Goal: Task Accomplishment & Management: Use online tool/utility

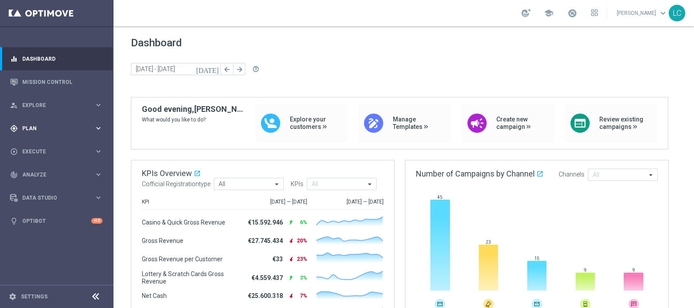
click at [46, 126] on span "Plan" at bounding box center [58, 128] width 72 height 5
click at [43, 149] on link "Target Groups" at bounding box center [57, 146] width 68 height 7
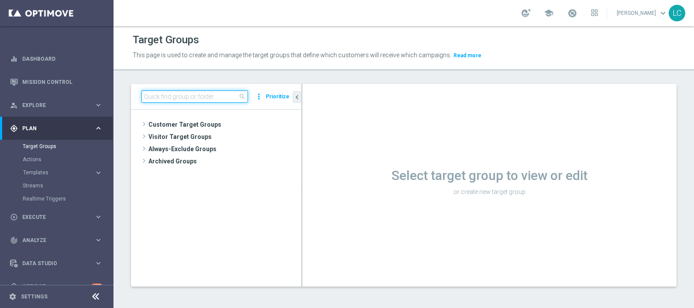
click at [161, 96] on input at bounding box center [194, 96] width 106 height 12
paste input "Active BETTING nosaldo GGR > 0 L3M NODEPL3M"
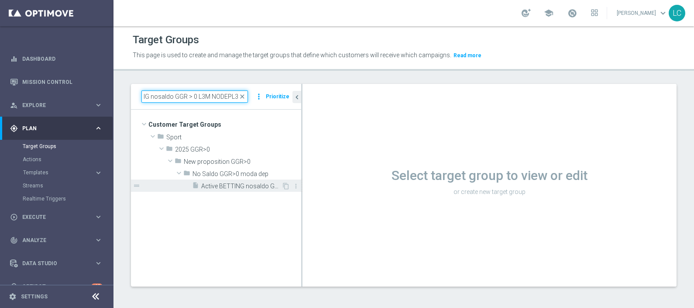
type input "Active BETTING nosaldo GGR > 0 L3M NODEPL3M"
click at [222, 185] on span "Active BETTING nosaldo GGR > 0 L3M NODEPL3M" at bounding box center [241, 185] width 80 height 7
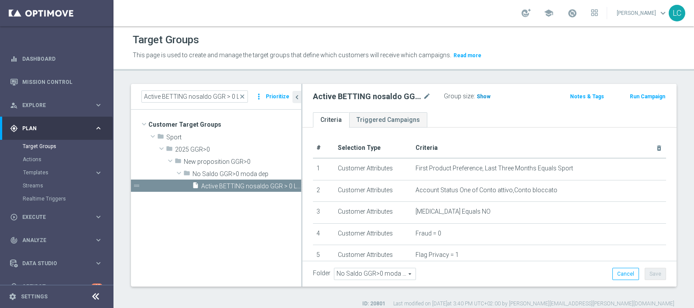
click at [479, 93] on span "Show" at bounding box center [483, 96] width 14 height 6
click at [243, 97] on span "close" at bounding box center [242, 96] width 7 height 7
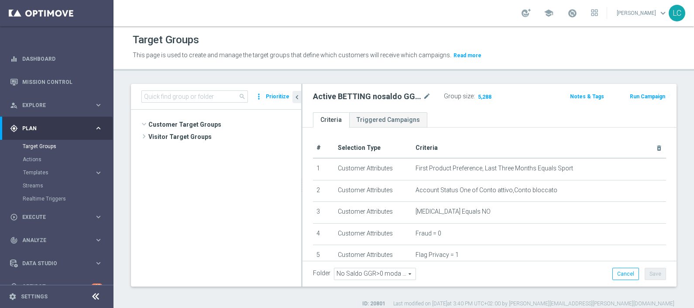
scroll to position [354, 0]
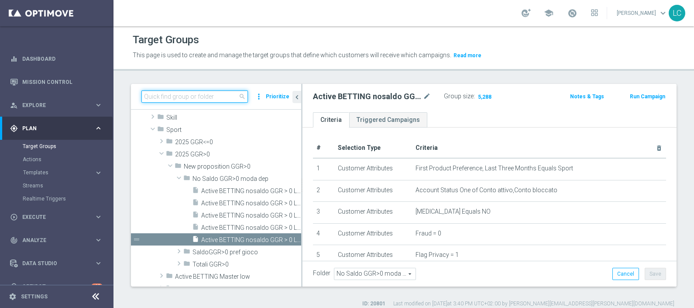
click at [234, 95] on input at bounding box center [194, 96] width 106 height 12
paste input "Active BETTING saldo GGR > 0 L3M BALANCER/STRATEGIST"
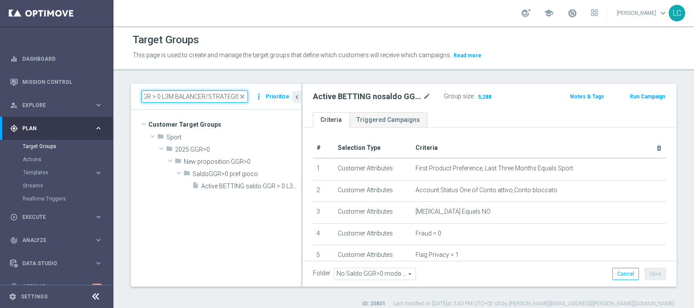
scroll to position [0, 0]
type input "Active BETTING saldo GGR > 0 L3M BALANCER/STRATEGIST"
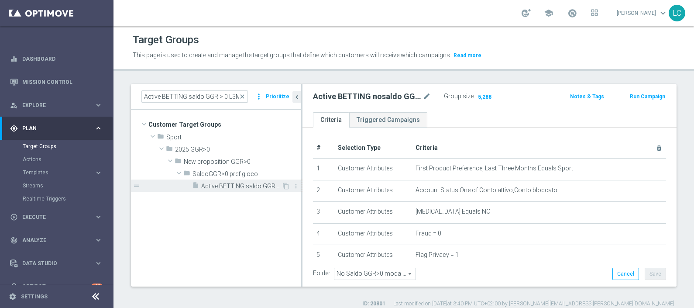
click at [244, 186] on span "Active BETTING saldo GGR > 0 L3M BALANCER/STRATEGIST" at bounding box center [241, 185] width 80 height 7
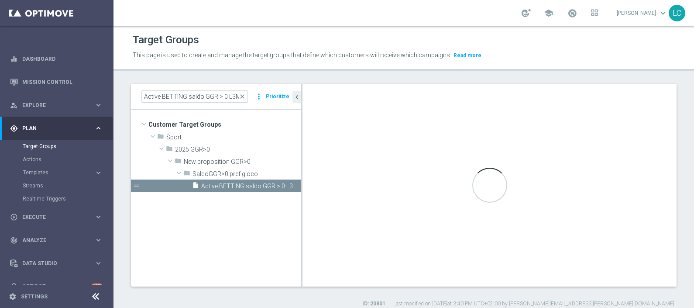
type input "SaldoGGR>0 pref gioco"
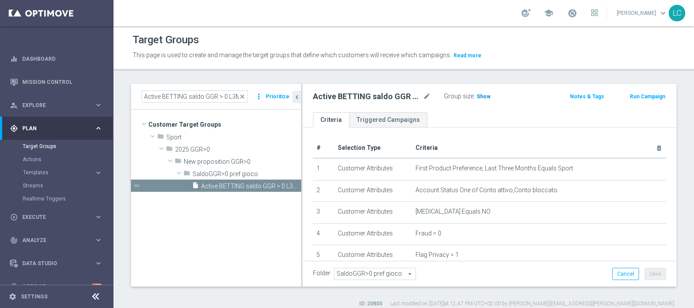
click at [481, 94] on span "Show" at bounding box center [483, 96] width 14 height 6
click at [244, 96] on span "close" at bounding box center [242, 96] width 7 height 7
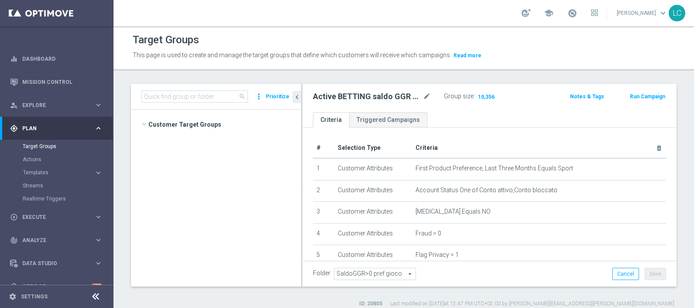
scroll to position [399, 0]
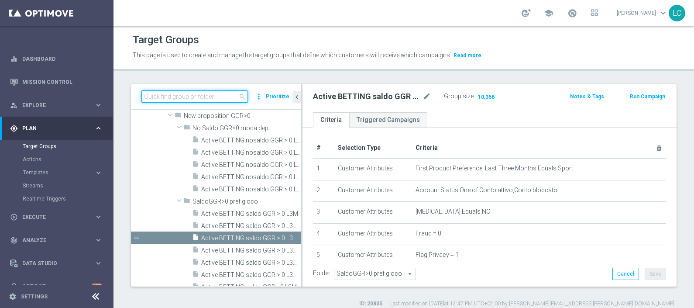
click at [227, 93] on input at bounding box center [194, 96] width 106 height 12
paste input "Active BETTING saldo GGR > 0 L3M OPTIMIZER/MAXIMIZER"
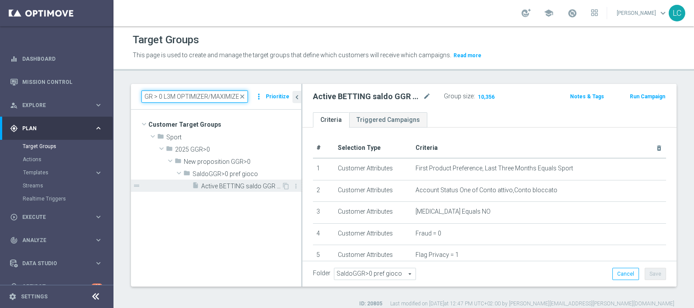
type input "Active BETTING saldo GGR > 0 L3M OPTIMIZER/MAXIMIZER"
click at [238, 190] on div "insert_drive_file Active BETTING saldo GGR > 0 L3M OPTIMIZER/MAXIMIZER" at bounding box center [236, 185] width 89 height 12
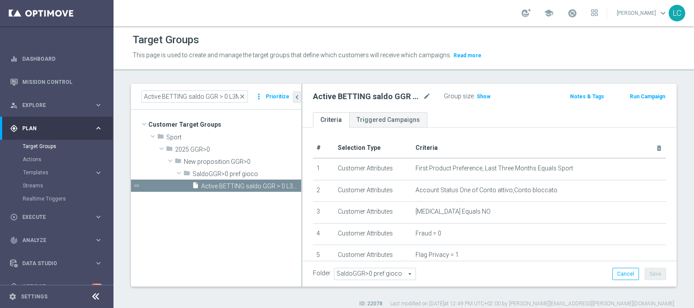
click at [482, 89] on div "Active BETTING saldo GGR > 0 L3M OPTIMIZER/MAXIMIZER mode_edit Group size : Sho…" at bounding box center [489, 98] width 374 height 28
click at [480, 93] on span "Show" at bounding box center [483, 96] width 14 height 6
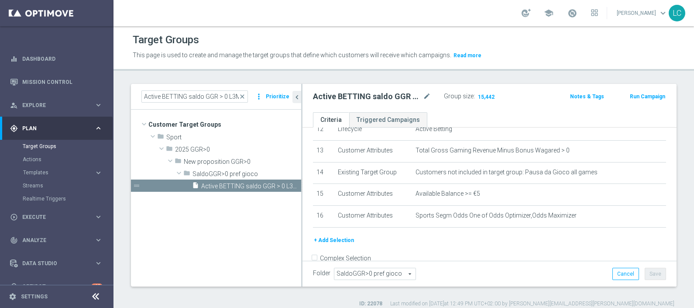
scroll to position [279, 0]
click at [245, 96] on span "close" at bounding box center [242, 96] width 7 height 7
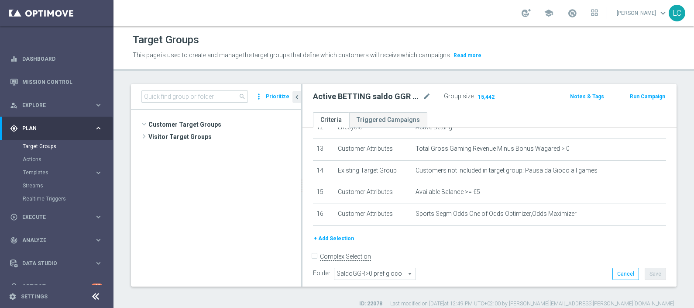
scroll to position [434, 0]
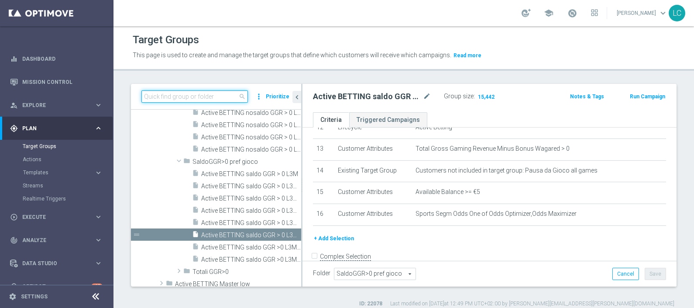
click at [215, 96] on input at bounding box center [194, 96] width 106 height 12
paste input "Active BETTING saldo GGR <= 0 L3M"
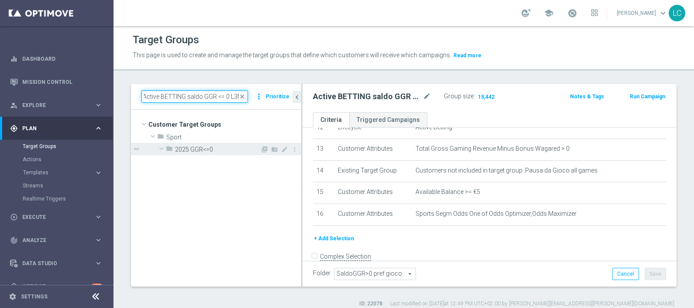
scroll to position [0, 0]
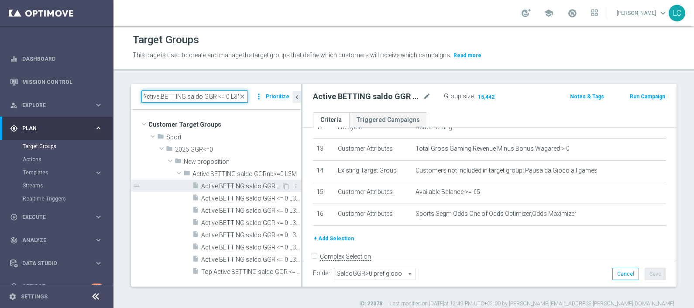
type input "Active BETTING saldo GGR <= 0 L3M"
click at [249, 182] on span "Active BETTING saldo GGR <= 0 L3M" at bounding box center [241, 185] width 80 height 7
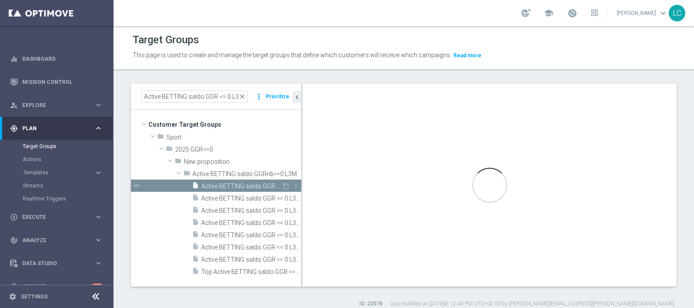
type input "Active BETTING saldo GGRnb<=0 L3M"
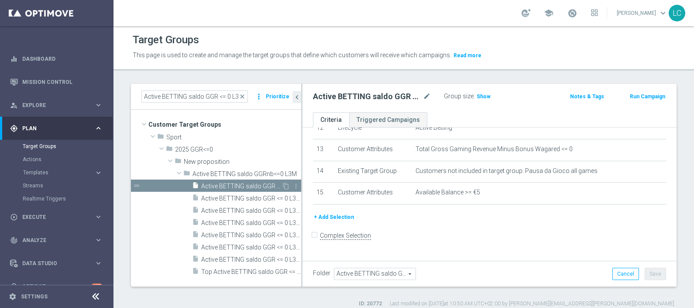
scroll to position [267, 0]
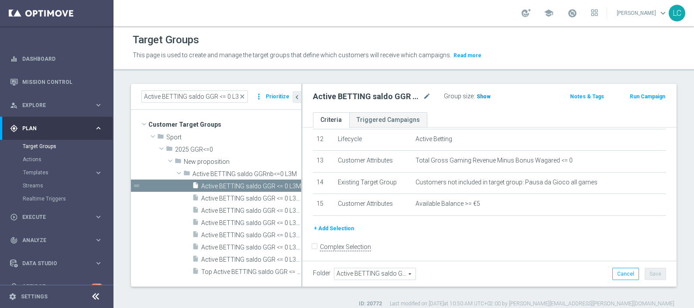
click at [481, 94] on span "Show" at bounding box center [483, 96] width 14 height 6
click at [243, 96] on span "close" at bounding box center [242, 96] width 7 height 7
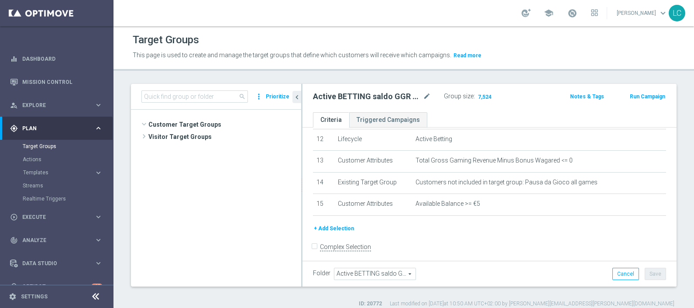
scroll to position [309, 0]
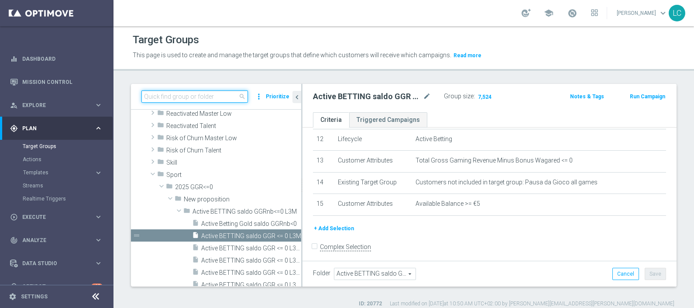
click at [216, 94] on input at bounding box center [194, 96] width 106 height 12
paste input "Active BETTING nosaldo GGR <= 0 L3M"
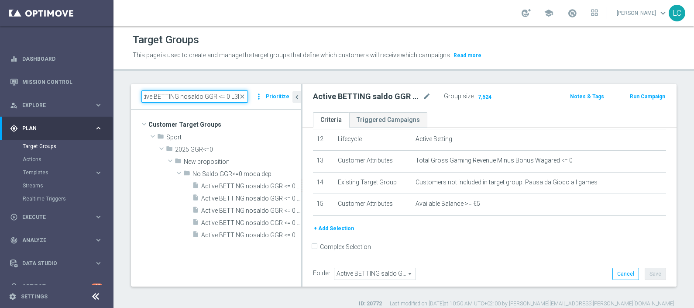
scroll to position [0, 0]
type input "Active BETTING nosaldo GGR <= 0 L3M"
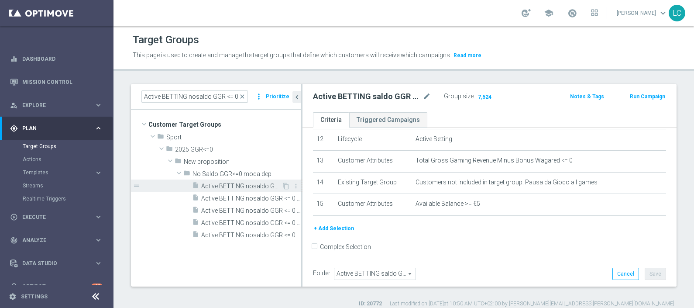
click at [261, 182] on span "Active BETTING nosaldo GGR <= 0 L3M" at bounding box center [241, 185] width 80 height 7
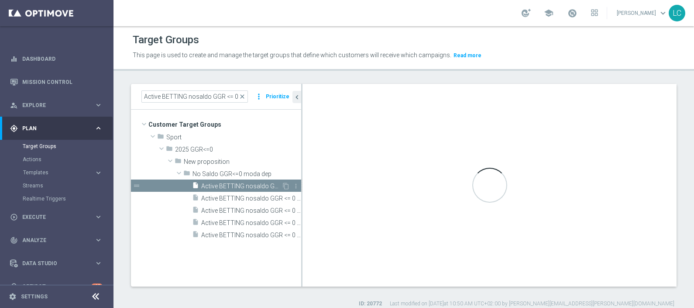
type input "No Saldo GGR<=0 moda dep"
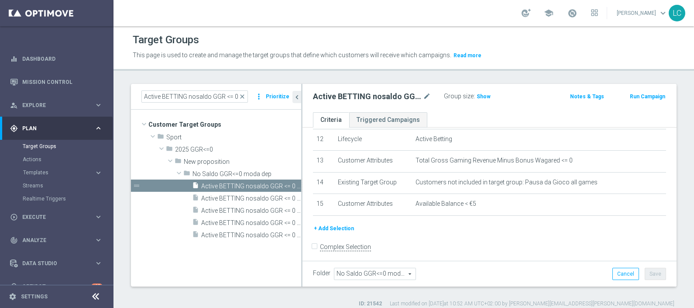
click at [480, 89] on div "Active BETTING nosaldo GGR <= 0 L3M mode_edit Group size : Show Notes & Tags Ru…" at bounding box center [489, 98] width 374 height 28
click at [481, 93] on span "Show" at bounding box center [483, 96] width 14 height 6
click at [242, 93] on span "close" at bounding box center [242, 96] width 7 height 7
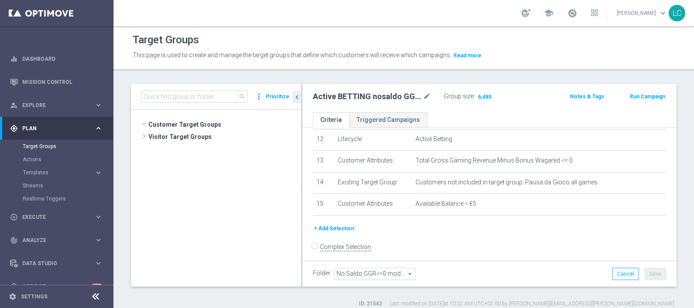
scroll to position [434, 0]
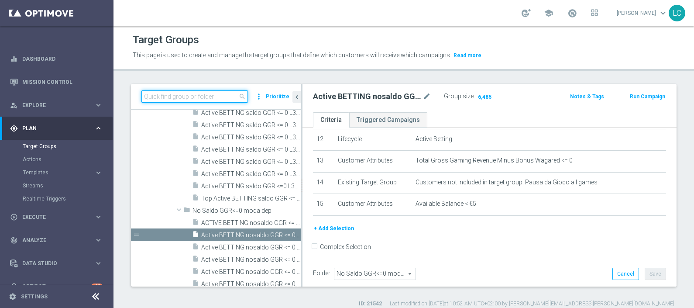
click at [214, 92] on input at bounding box center [194, 96] width 106 height 12
paste input "Active BETTING Master low TOTALI GGRnb>0"
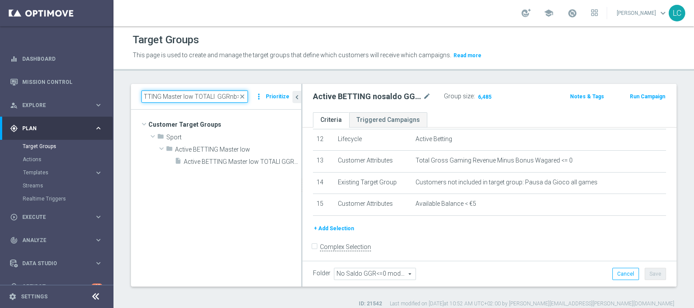
scroll to position [0, 0]
type input "Active BETTING Master low TOTALI GGRnb>0"
click at [258, 160] on span "Active BETTING Master low TOTALI GGRnb>0" at bounding box center [233, 161] width 98 height 7
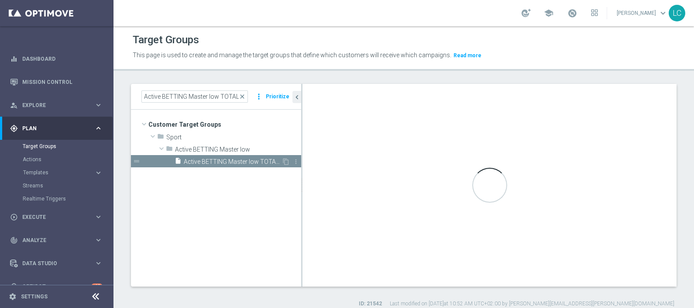
type input "Active BETTING Master low"
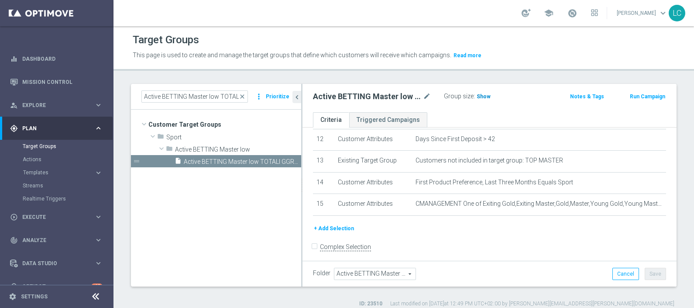
click at [480, 94] on span "Show" at bounding box center [483, 96] width 14 height 6
click at [246, 94] on span "close" at bounding box center [242, 96] width 7 height 7
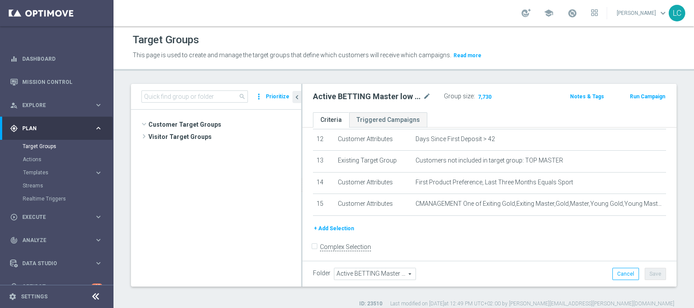
scroll to position [876, 0]
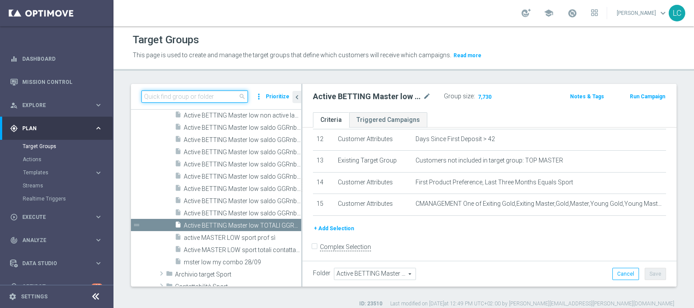
click at [213, 95] on input at bounding box center [194, 96] width 106 height 12
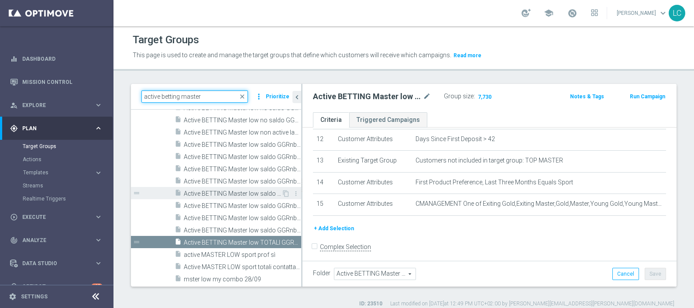
scroll to position [0, 0]
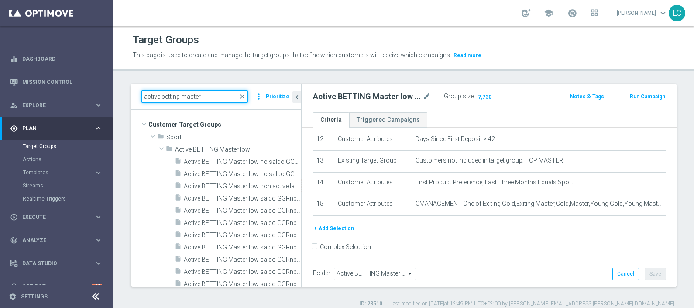
click at [216, 96] on input "active betting master" at bounding box center [194, 96] width 106 height 12
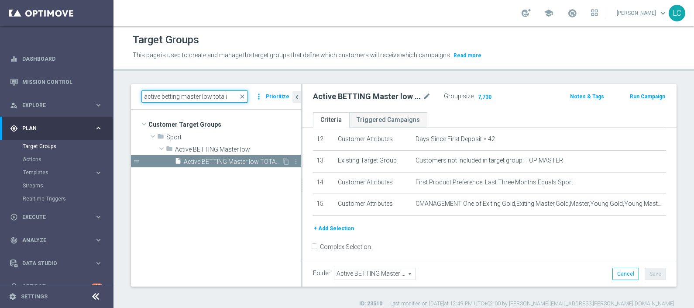
type input "active betting master low totali"
click at [255, 160] on span "Active BETTING Master low TOTALI GGRnb>0" at bounding box center [233, 161] width 98 height 7
click at [485, 94] on span "Show" at bounding box center [483, 96] width 14 height 6
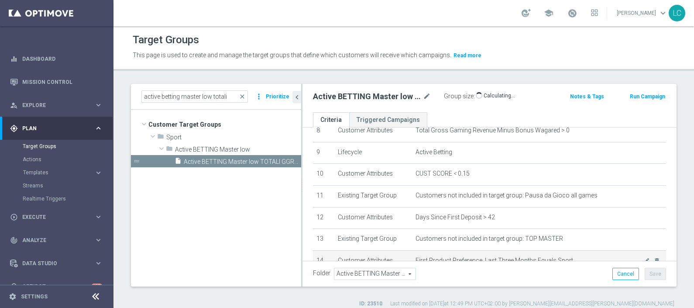
scroll to position [267, 0]
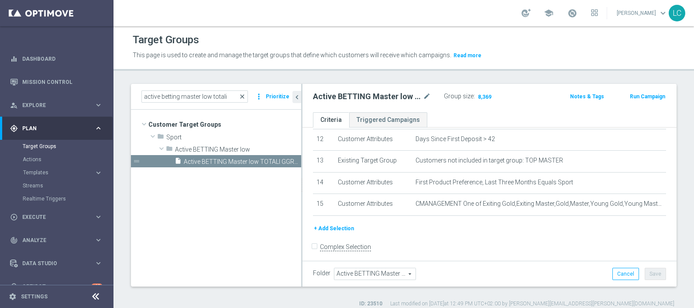
click at [245, 93] on span "close" at bounding box center [242, 96] width 7 height 7
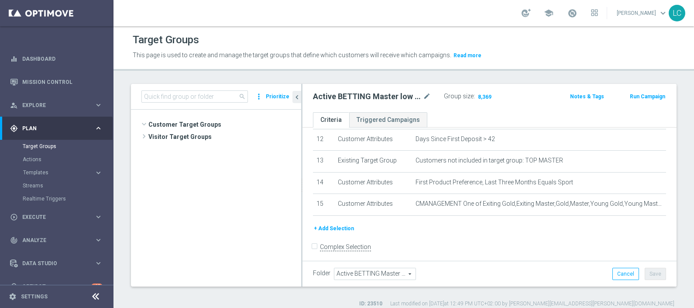
scroll to position [876, 0]
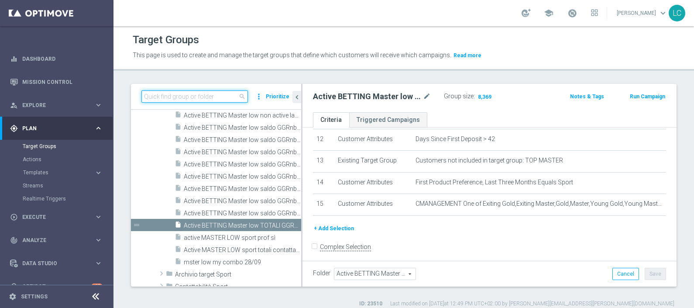
click at [209, 94] on input at bounding box center [194, 96] width 106 height 12
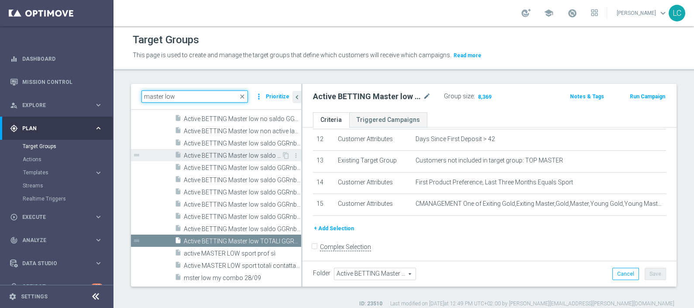
scroll to position [1418, 0]
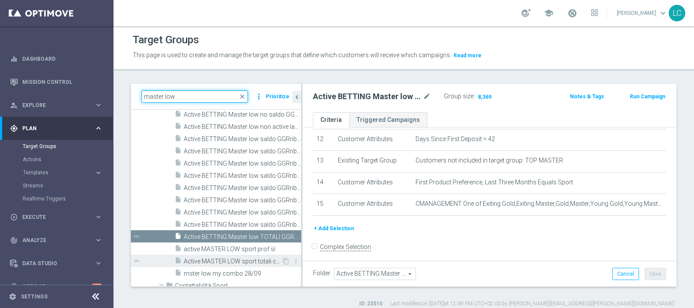
type input "master low"
click at [239, 259] on span "Active MASTER LOW sport totali contattabili" at bounding box center [233, 260] width 98 height 7
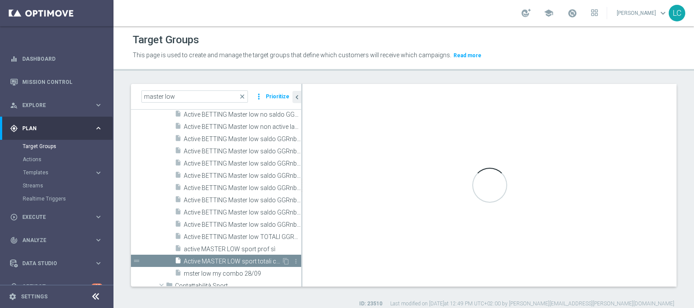
scroll to position [161, 0]
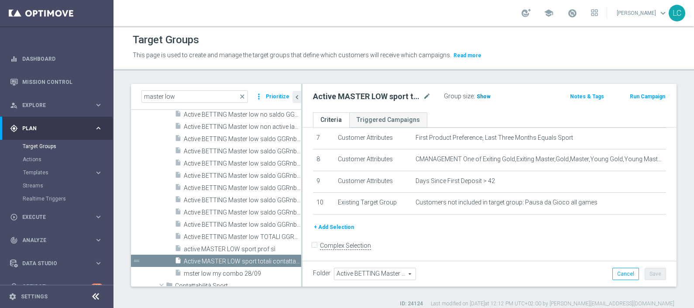
click at [485, 95] on span "Show" at bounding box center [483, 96] width 14 height 6
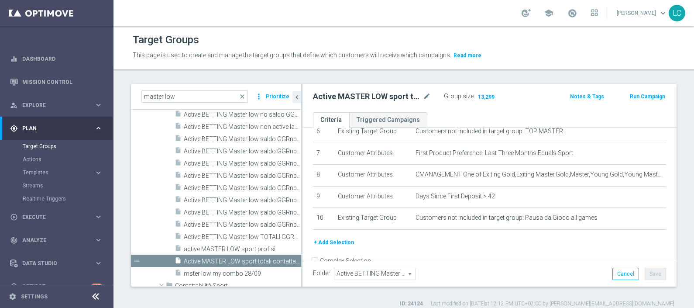
scroll to position [147, 0]
click at [243, 96] on span "close" at bounding box center [242, 96] width 7 height 7
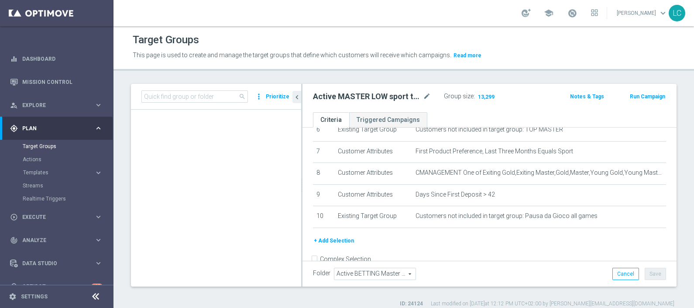
scroll to position [7591, 0]
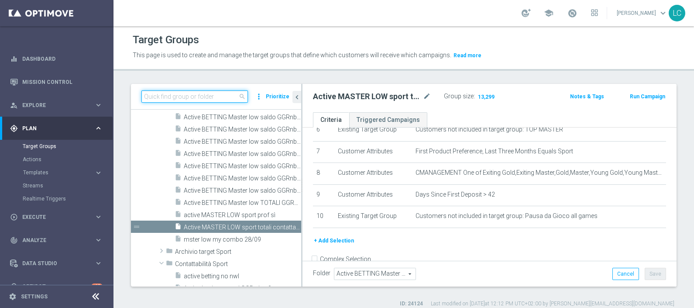
click at [175, 93] on input at bounding box center [194, 96] width 106 height 12
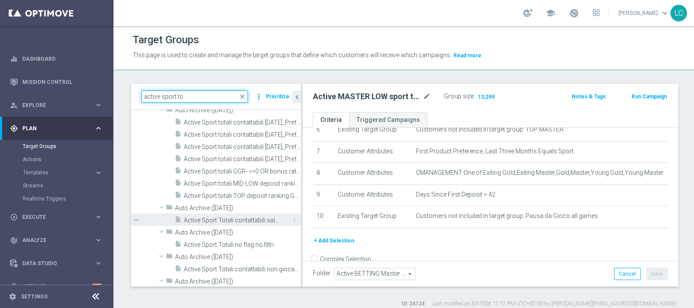
scroll to position [0, 0]
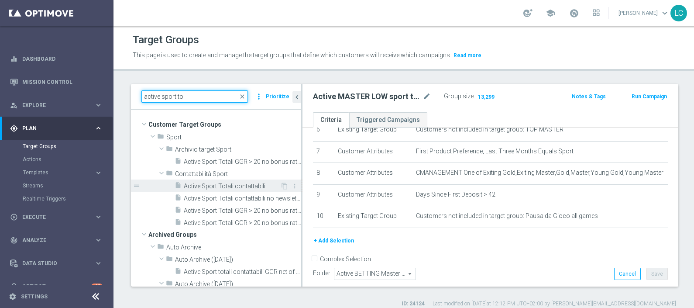
type input "active sport to"
click at [219, 185] on span "Active Sport Totali contattabili" at bounding box center [232, 185] width 96 height 7
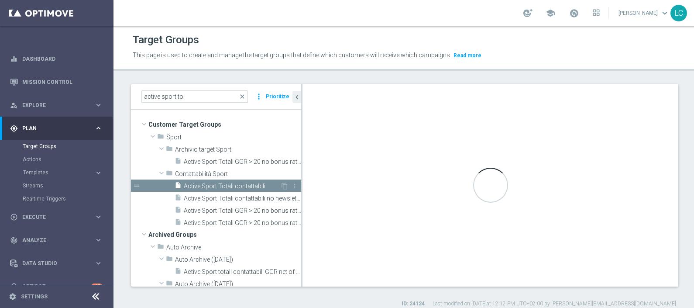
type input "Contattabilità Sport"
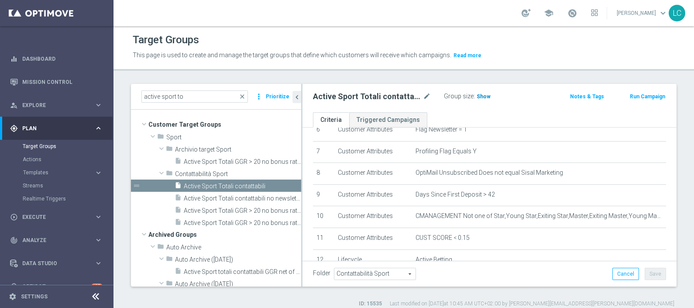
click at [480, 96] on span "Show" at bounding box center [483, 96] width 14 height 6
